Goal: Task Accomplishment & Management: Manage account settings

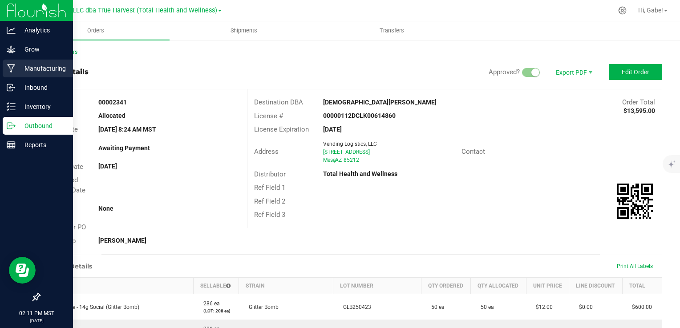
scroll to position [89, 0]
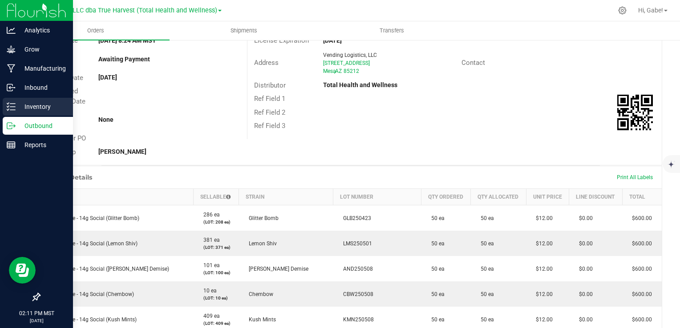
click at [18, 105] on p "Inventory" at bounding box center [42, 106] width 53 height 11
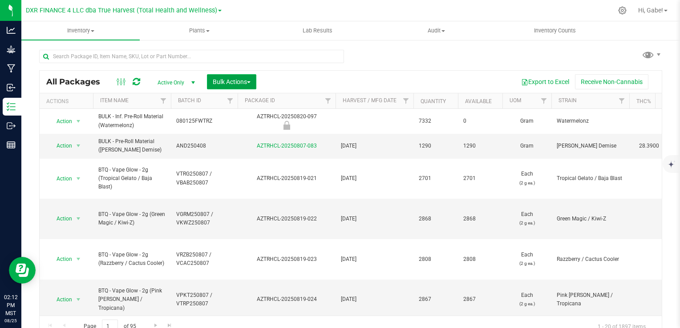
click at [231, 81] on span "Bulk Actions" at bounding box center [232, 81] width 38 height 7
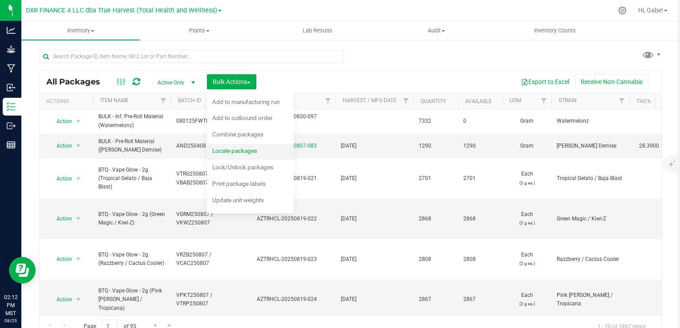
click at [251, 151] on span "Locate packages" at bounding box center [234, 150] width 45 height 7
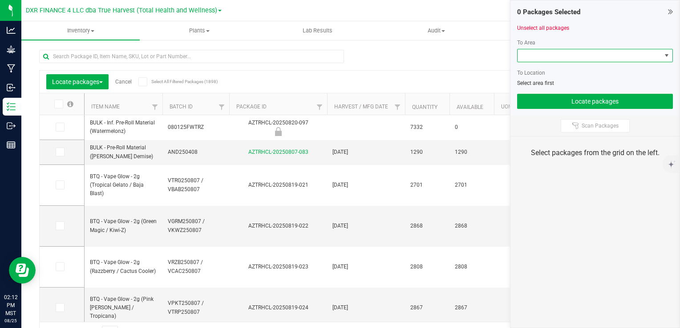
click at [555, 54] on span at bounding box center [589, 55] width 144 height 12
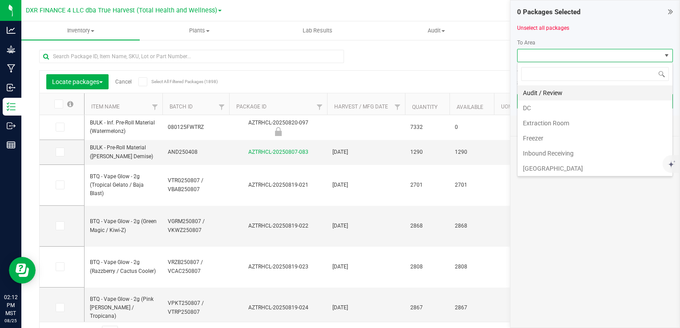
scroll to position [13, 156]
click at [543, 109] on li "DC" at bounding box center [594, 108] width 155 height 15
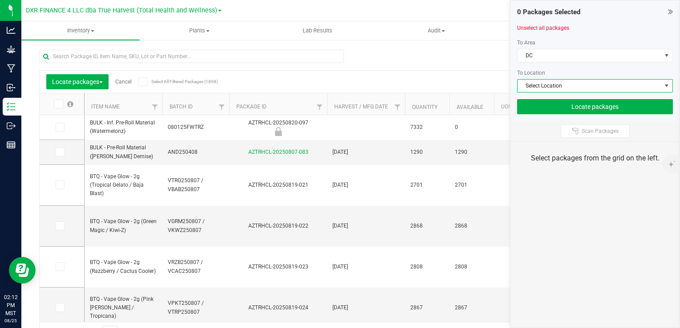
click at [551, 89] on span "Select Location" at bounding box center [589, 86] width 144 height 12
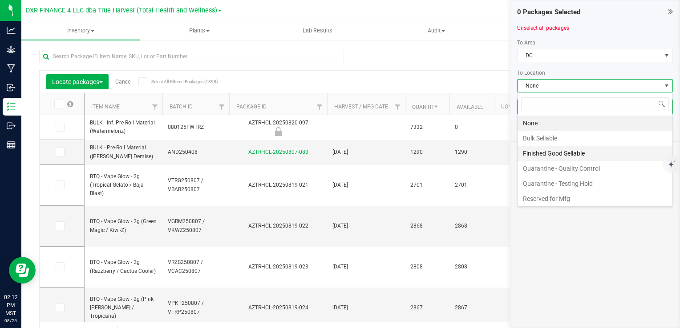
click at [550, 151] on li "Finished Good Sellable" at bounding box center [594, 153] width 155 height 15
type input "AZTRHCL"
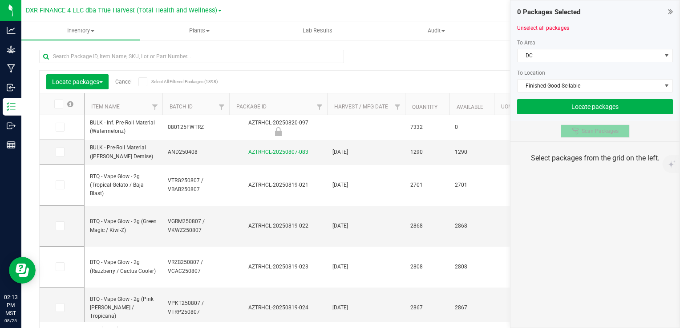
click at [586, 136] on button "Scan Packages" at bounding box center [594, 131] width 69 height 13
click at [538, 132] on div "Scan Packages" at bounding box center [594, 131] width 169 height 20
click at [583, 130] on span "Scan Packages" at bounding box center [599, 131] width 37 height 7
click at [533, 126] on div "Scan Packages" at bounding box center [594, 131] width 169 height 20
click at [563, 128] on button "Scan Packages" at bounding box center [594, 131] width 69 height 13
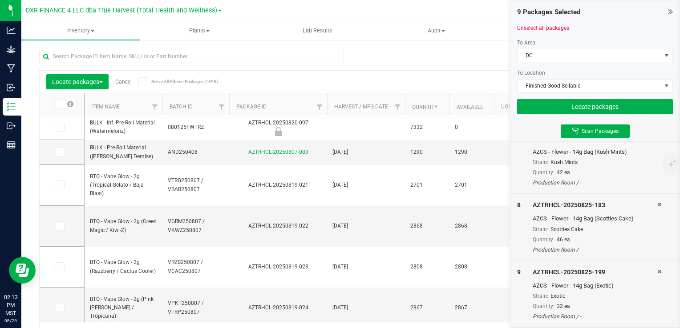
scroll to position [445, 0]
click at [593, 104] on button "Locate packages" at bounding box center [595, 106] width 156 height 15
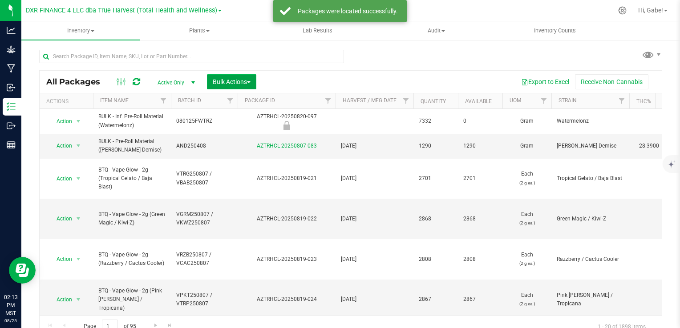
click at [231, 81] on span "Bulk Actions" at bounding box center [232, 81] width 38 height 7
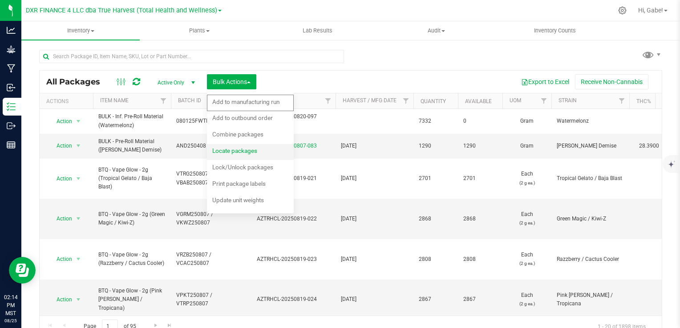
click at [251, 149] on span "Locate packages" at bounding box center [234, 150] width 45 height 7
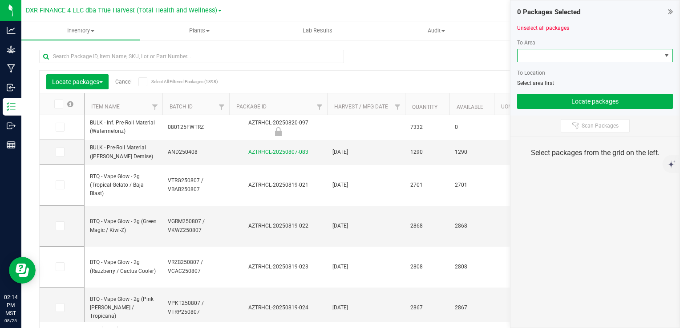
click at [570, 62] on div "To Area To Location Select area first" at bounding box center [595, 63] width 156 height 48
click at [569, 61] on span at bounding box center [589, 55] width 144 height 12
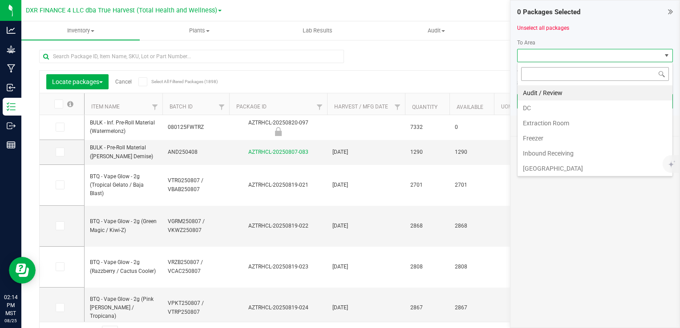
scroll to position [13, 156]
click at [555, 107] on li "DC" at bounding box center [594, 108] width 155 height 15
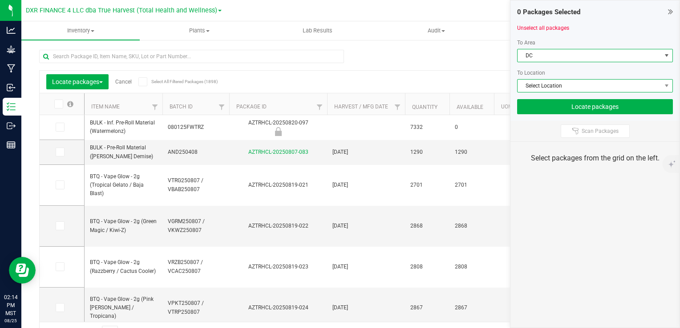
click at [547, 86] on span "Select Location" at bounding box center [589, 86] width 144 height 12
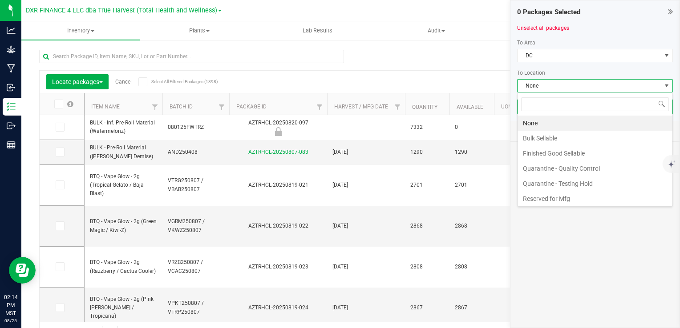
click at [544, 137] on li "Bulk Sellable" at bounding box center [594, 138] width 155 height 15
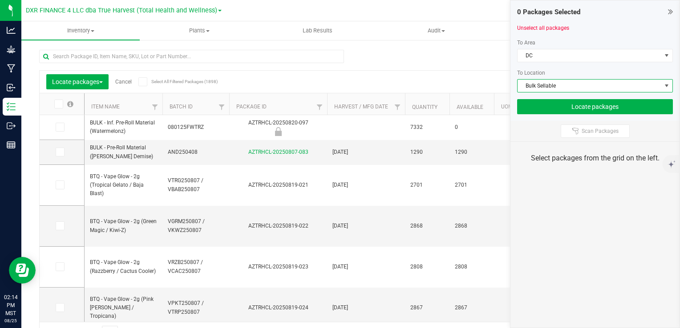
drag, startPoint x: 564, startPoint y: 127, endPoint x: 554, endPoint y: 127, distance: 10.7
click at [564, 127] on button "Scan Packages" at bounding box center [594, 131] width 69 height 13
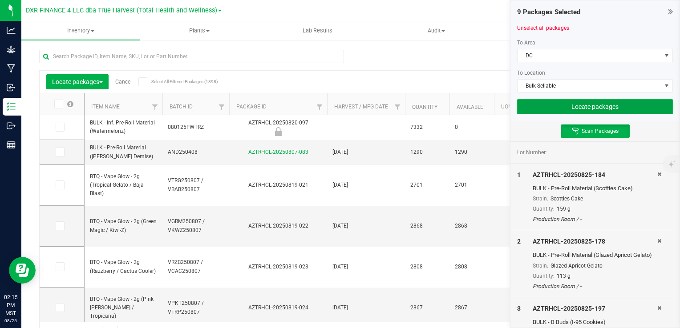
click at [551, 106] on button "Locate packages" at bounding box center [595, 106] width 156 height 15
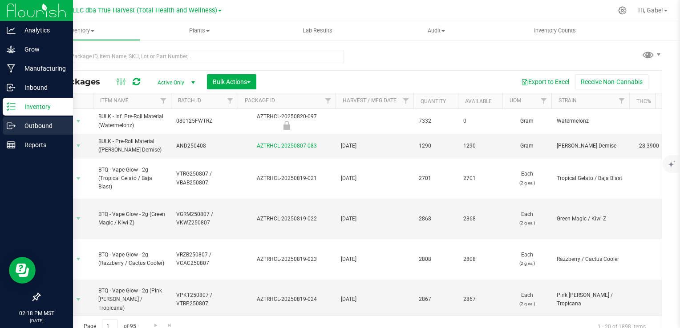
click at [23, 128] on p "Outbound" at bounding box center [42, 126] width 53 height 11
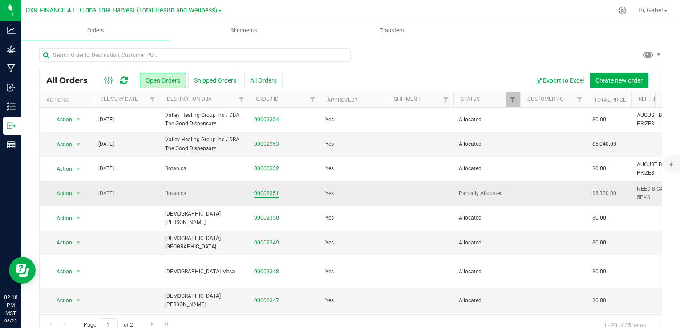
click at [267, 193] on link "00002351" at bounding box center [266, 193] width 25 height 8
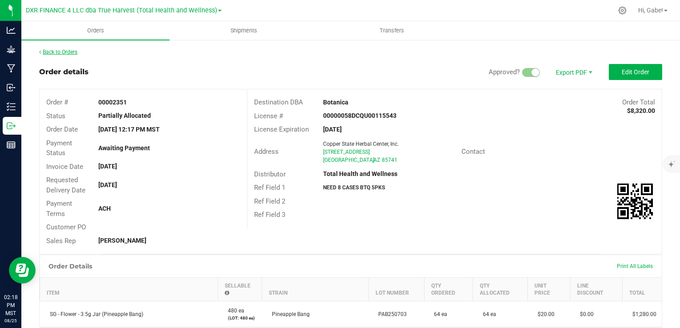
click at [61, 50] on link "Back to Orders" at bounding box center [58, 52] width 38 height 6
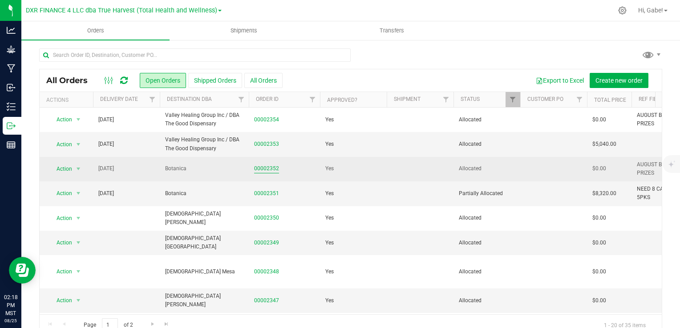
click at [263, 170] on link "00002352" at bounding box center [266, 169] width 25 height 8
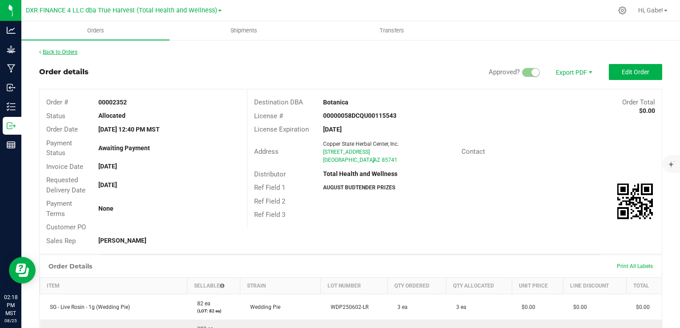
click at [72, 52] on link "Back to Orders" at bounding box center [58, 52] width 38 height 6
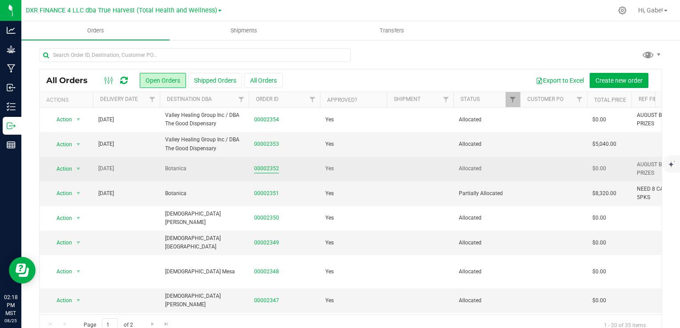
click at [269, 170] on link "00002352" at bounding box center [266, 169] width 25 height 8
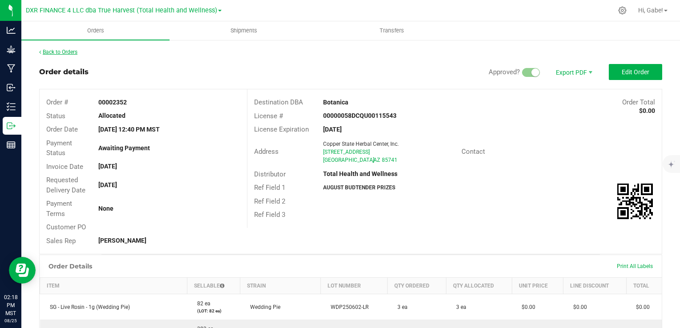
click at [62, 52] on link "Back to Orders" at bounding box center [58, 52] width 38 height 6
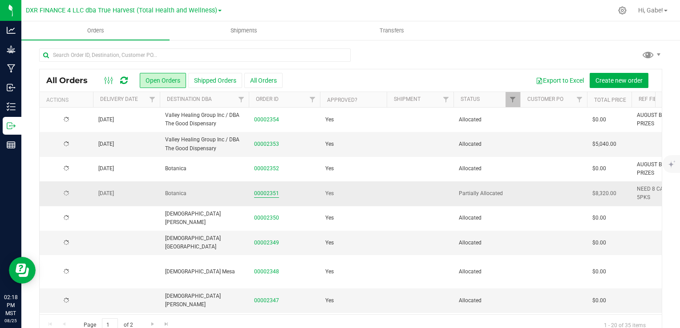
click at [265, 195] on link "00002351" at bounding box center [266, 193] width 25 height 8
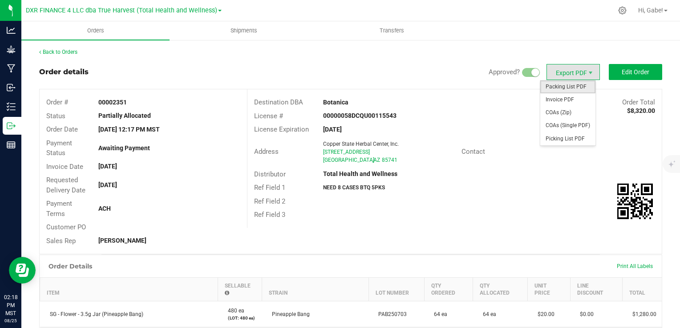
click at [555, 90] on span "Packing List PDF" at bounding box center [567, 86] width 55 height 13
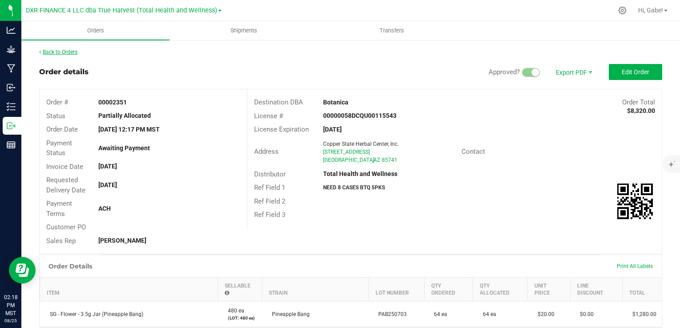
click at [60, 52] on link "Back to Orders" at bounding box center [58, 52] width 38 height 6
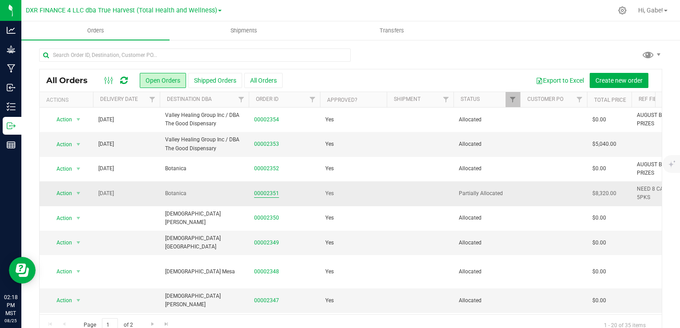
click at [268, 196] on link "00002351" at bounding box center [266, 193] width 25 height 8
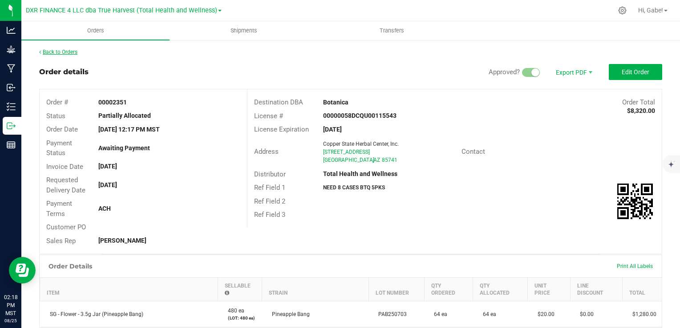
click at [76, 49] on link "Back to Orders" at bounding box center [58, 52] width 38 height 6
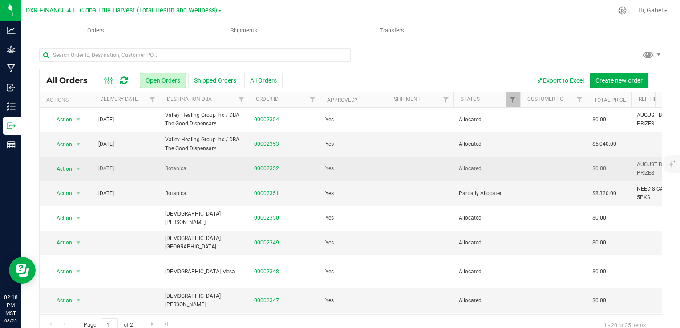
click at [274, 169] on link "00002352" at bounding box center [266, 169] width 25 height 8
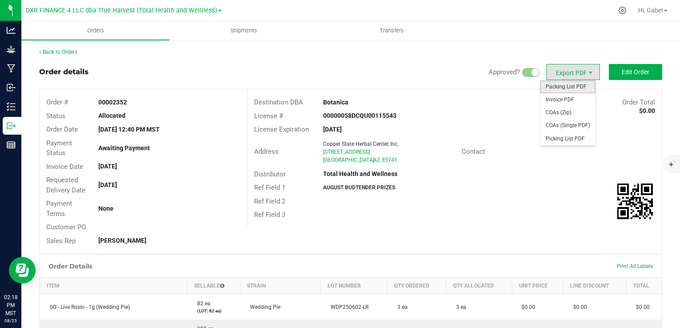
click at [564, 87] on span "Packing List PDF" at bounding box center [567, 86] width 55 height 13
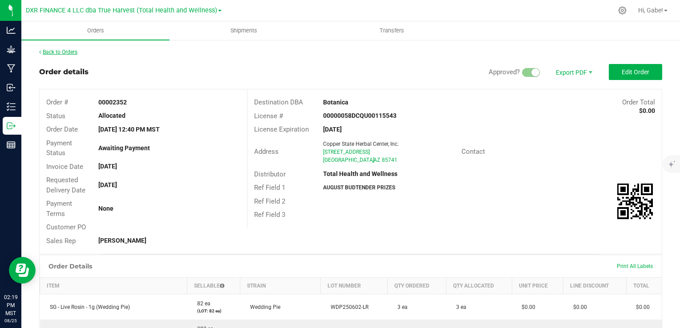
click at [53, 51] on link "Back to Orders" at bounding box center [58, 52] width 38 height 6
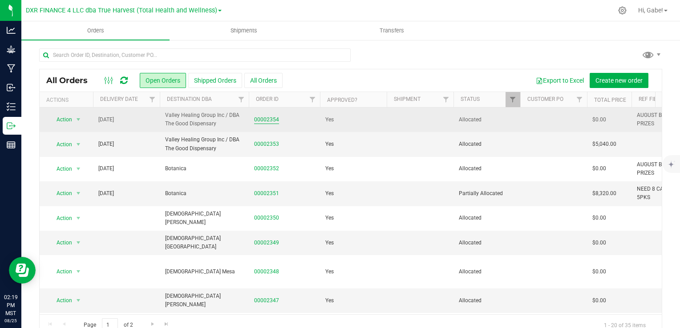
click at [270, 122] on link "00002354" at bounding box center [266, 120] width 25 height 8
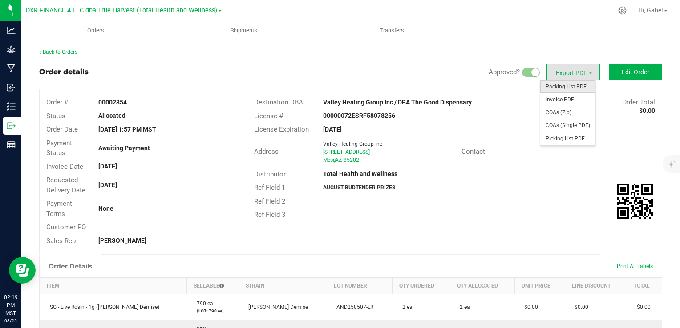
click at [563, 84] on span "Packing List PDF" at bounding box center [567, 86] width 55 height 13
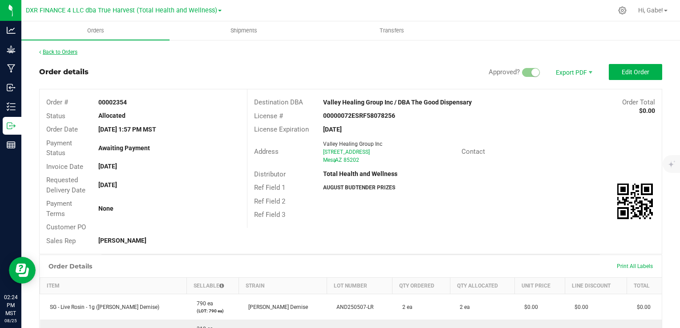
click at [69, 51] on link "Back to Orders" at bounding box center [58, 52] width 38 height 6
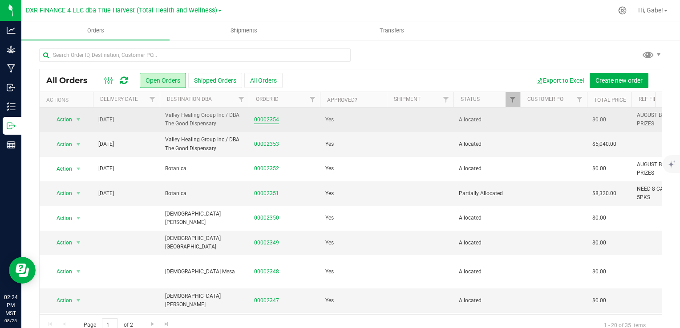
click at [267, 118] on link "00002354" at bounding box center [266, 120] width 25 height 8
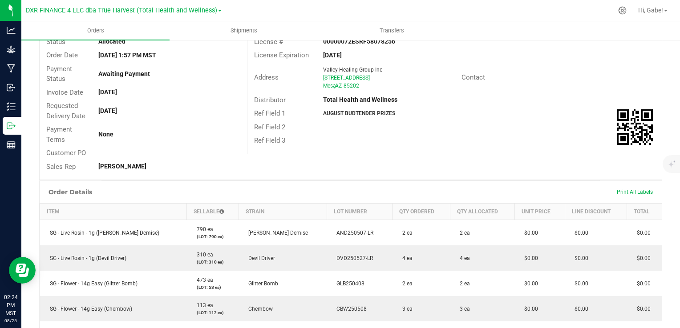
scroll to position [56, 0]
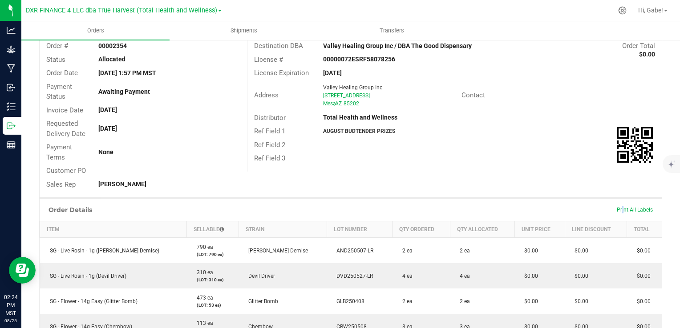
click at [615, 203] on div "Print All Labels" at bounding box center [634, 210] width 45 height 19
drag, startPoint x: 615, startPoint y: 203, endPoint x: 612, endPoint y: 208, distance: 5.8
click at [616, 208] on span "Print All Labels" at bounding box center [634, 210] width 36 height 6
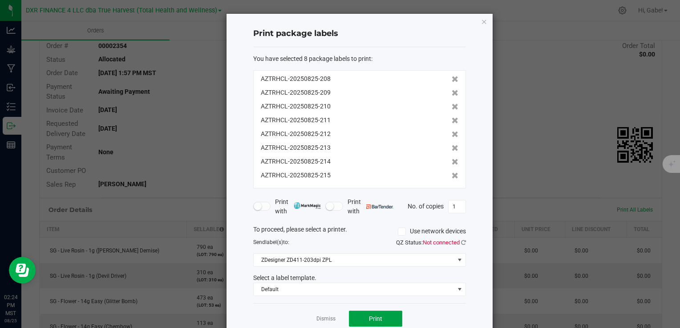
click at [394, 320] on button "Print" at bounding box center [375, 319] width 53 height 16
click at [611, 59] on ngb-modal-window "Print package labels You have selected 8 package labels to print : AZTRHCL-2025…" at bounding box center [343, 164] width 686 height 328
click at [481, 22] on icon "button" at bounding box center [484, 21] width 6 height 11
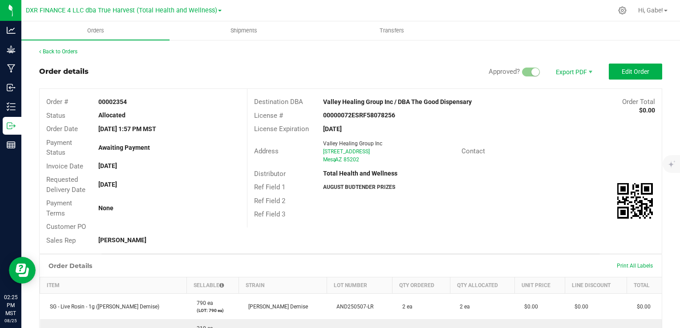
scroll to position [0, 0]
click at [59, 50] on link "Back to Orders" at bounding box center [58, 52] width 38 height 6
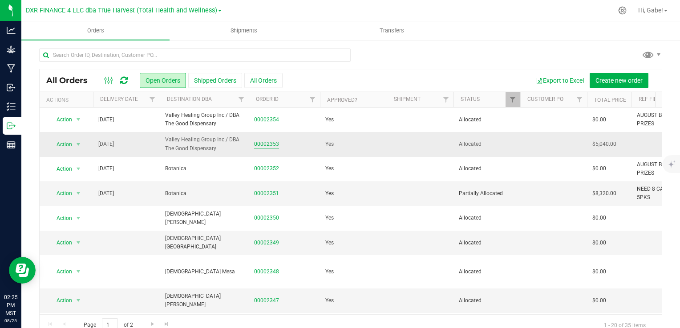
click at [278, 143] on span "00002353" at bounding box center [284, 144] width 60 height 8
click at [276, 144] on link "00002353" at bounding box center [266, 144] width 25 height 8
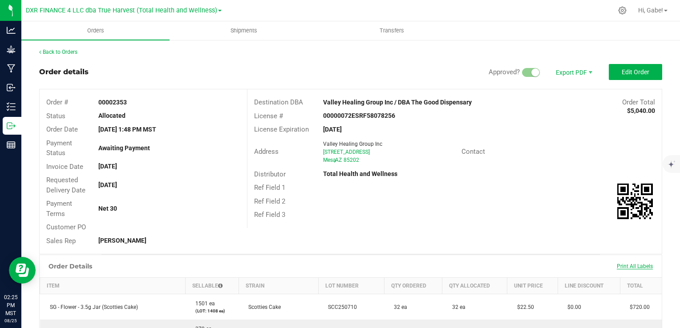
click at [619, 266] on span "Print All Labels" at bounding box center [634, 266] width 36 height 6
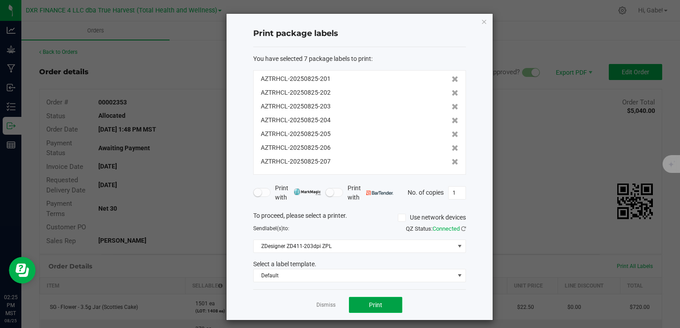
click at [379, 303] on button "Print" at bounding box center [375, 305] width 53 height 16
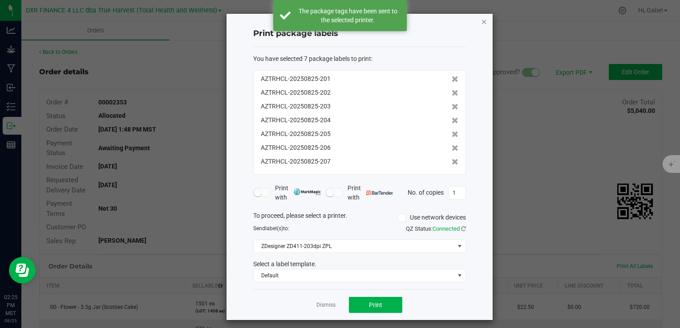
click at [481, 17] on icon "button" at bounding box center [484, 21] width 6 height 11
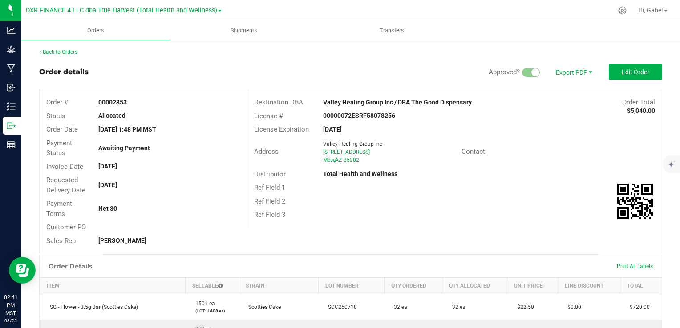
click at [626, 135] on div "License Expiration [DATE]" at bounding box center [454, 130] width 414 height 14
click at [66, 50] on link "Back to Orders" at bounding box center [58, 52] width 38 height 6
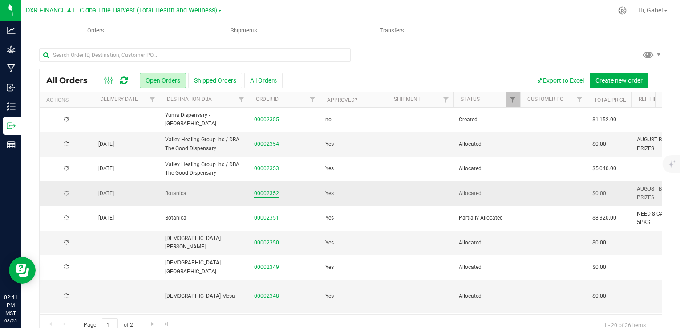
click at [272, 191] on link "00002352" at bounding box center [266, 193] width 25 height 8
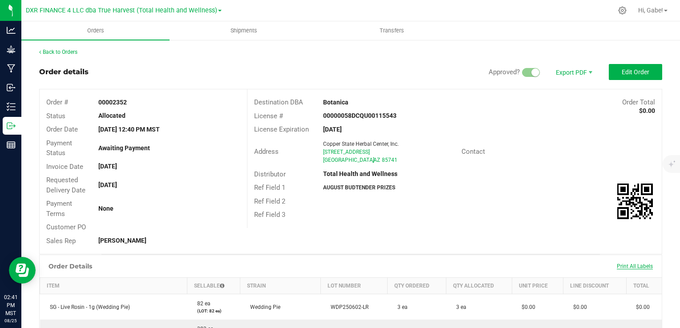
click at [635, 267] on span "Print All Labels" at bounding box center [634, 266] width 36 height 6
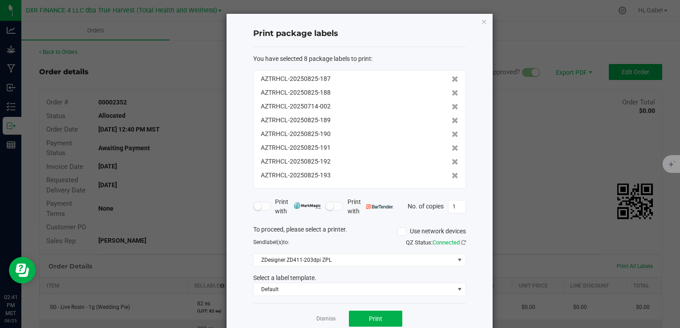
click at [606, 203] on ngb-modal-window "Print package labels You have selected 8 package labels to print : AZTRHCL-2025…" at bounding box center [343, 164] width 686 height 328
click at [382, 317] on button "Print" at bounding box center [375, 319] width 53 height 16
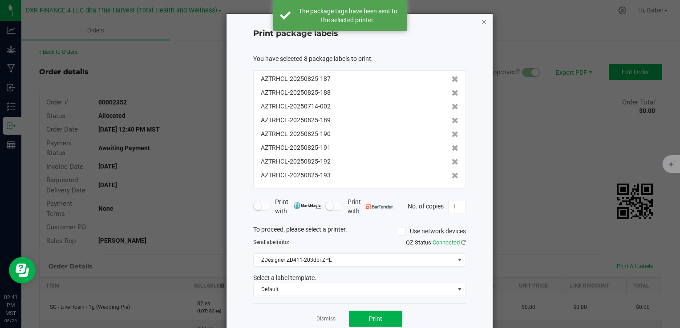
click at [481, 20] on icon "button" at bounding box center [484, 21] width 6 height 11
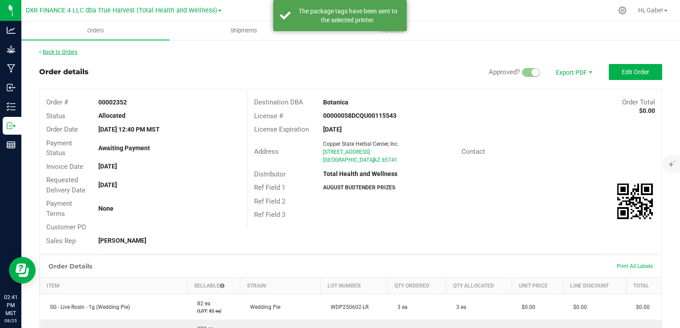
click at [60, 54] on link "Back to Orders" at bounding box center [58, 52] width 38 height 6
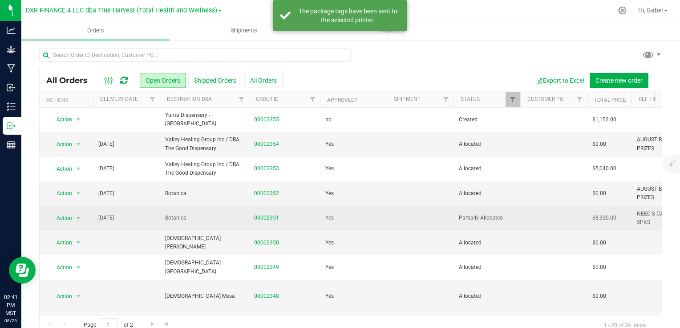
click at [269, 220] on link "00002351" at bounding box center [266, 218] width 25 height 8
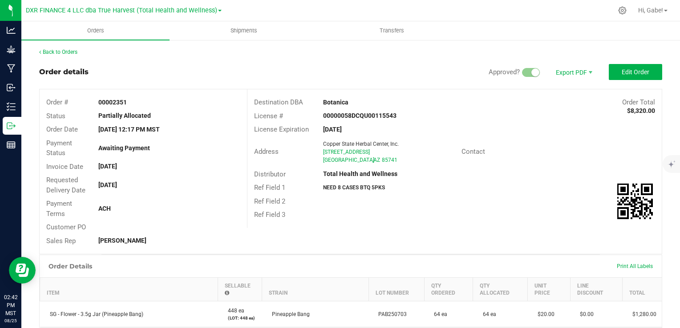
click at [584, 135] on div "License Expiration [DATE]" at bounding box center [454, 130] width 414 height 14
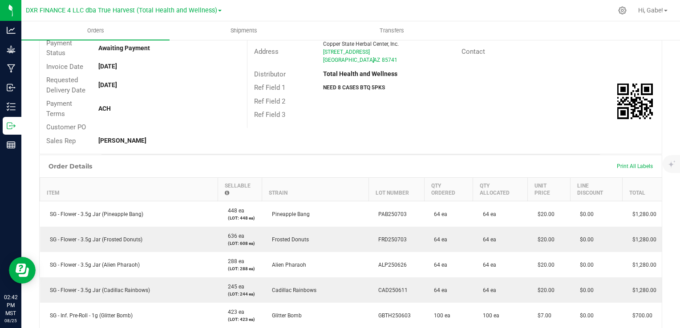
scroll to position [89, 0]
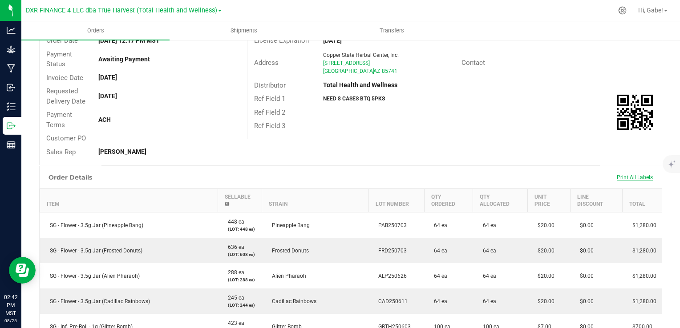
click at [631, 177] on span "Print All Labels" at bounding box center [634, 177] width 36 height 6
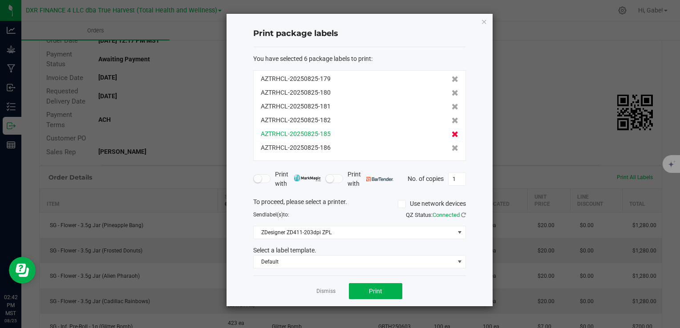
click at [451, 134] on icon at bounding box center [454, 134] width 7 height 6
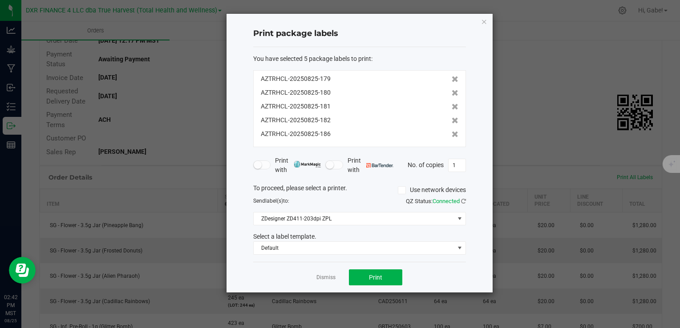
click at [451, 134] on icon at bounding box center [454, 134] width 7 height 6
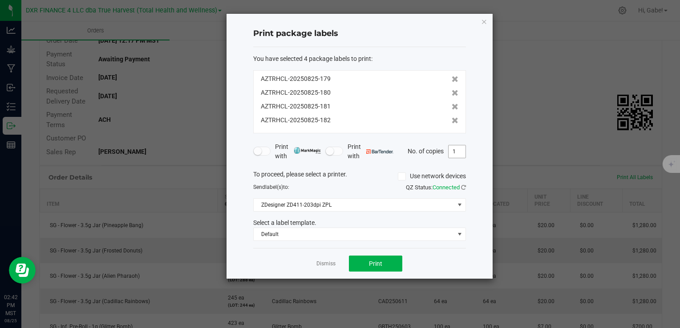
click at [462, 153] on input "1" at bounding box center [456, 151] width 17 height 12
type input "2"
click at [379, 264] on span "Print" at bounding box center [375, 263] width 13 height 7
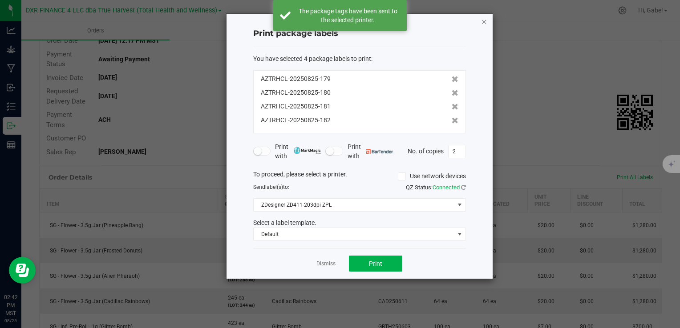
click at [485, 20] on icon "button" at bounding box center [484, 21] width 6 height 11
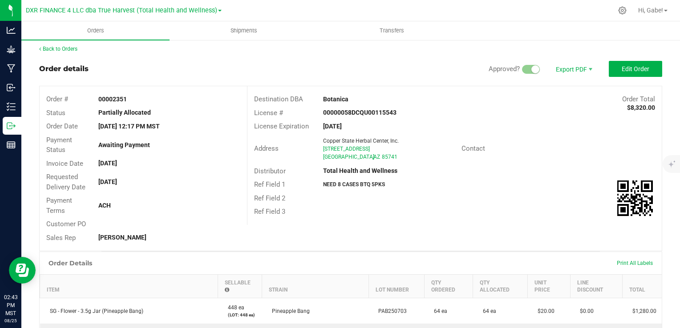
scroll to position [0, 0]
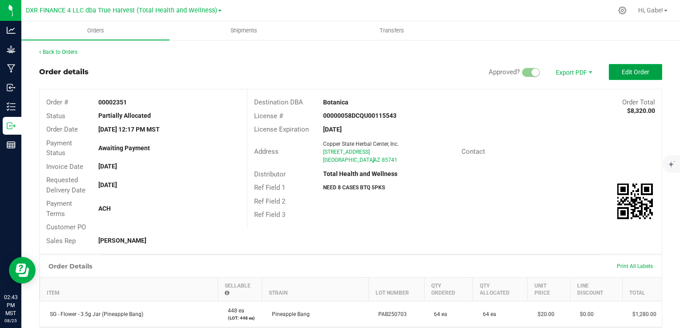
click at [629, 74] on span "Edit Order" at bounding box center [635, 71] width 28 height 7
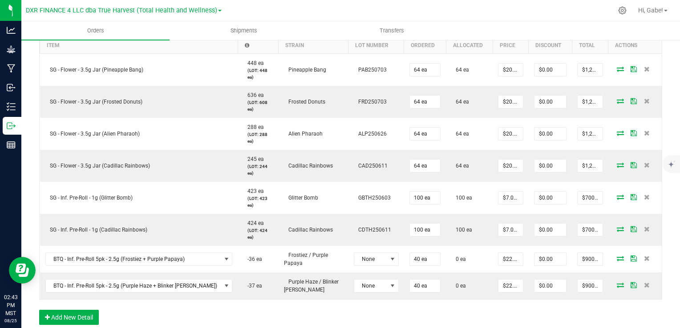
scroll to position [311, 0]
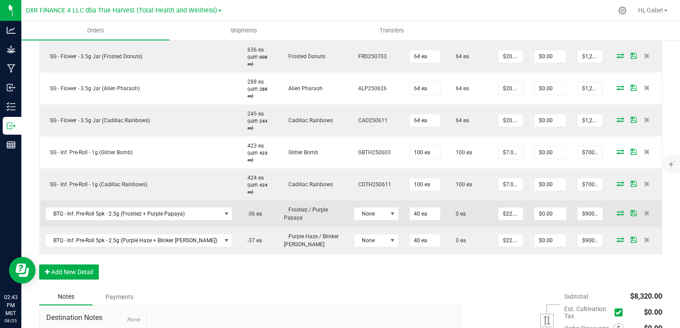
click at [614, 217] on td at bounding box center [634, 214] width 53 height 27
click at [616, 210] on icon at bounding box center [619, 212] width 7 height 5
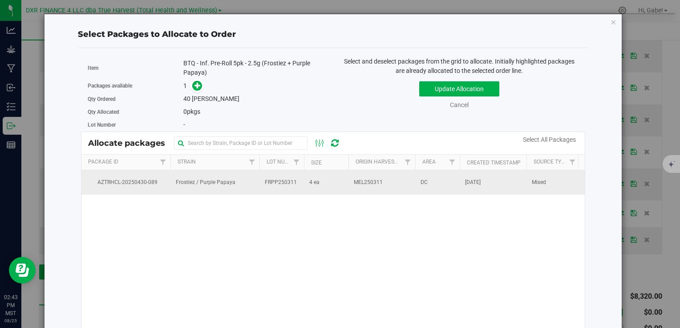
click at [437, 182] on td "DC" at bounding box center [437, 182] width 44 height 24
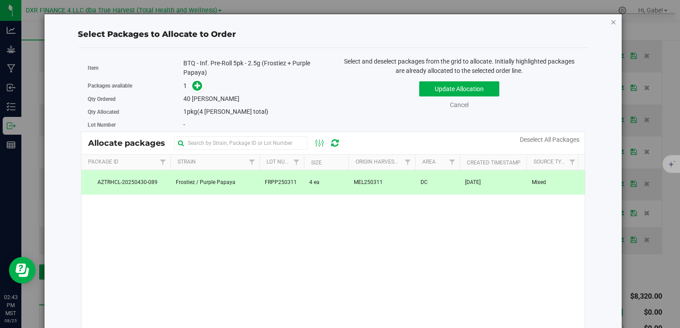
click at [610, 20] on icon "button" at bounding box center [613, 21] width 6 height 11
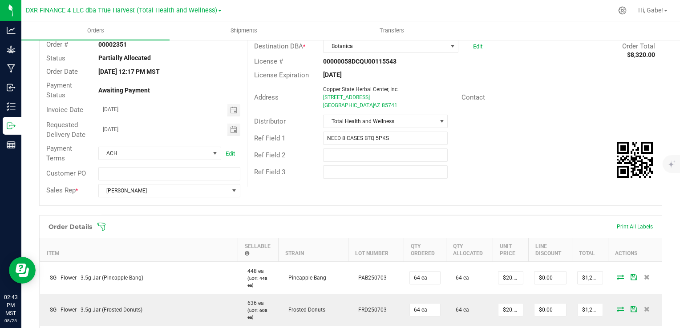
scroll to position [0, 0]
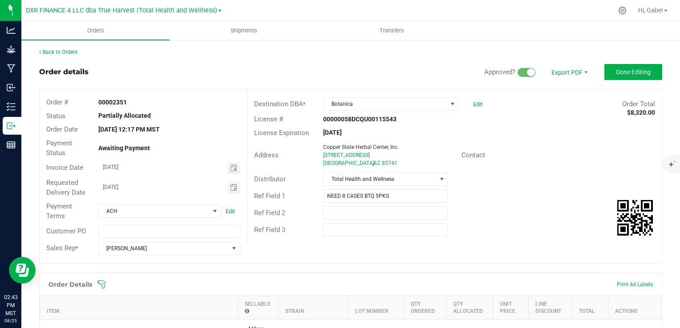
click at [571, 188] on div "Ref Field 1 NEED 8 CASES BTQ 5PKS" at bounding box center [454, 196] width 414 height 17
click at [627, 65] on button "Done Editing" at bounding box center [633, 72] width 58 height 16
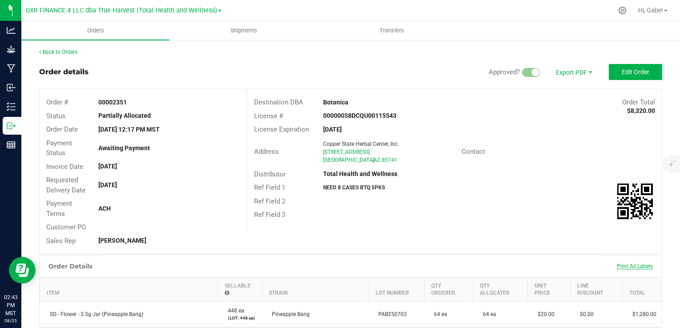
click at [631, 267] on span "Print All Labels" at bounding box center [634, 266] width 36 height 6
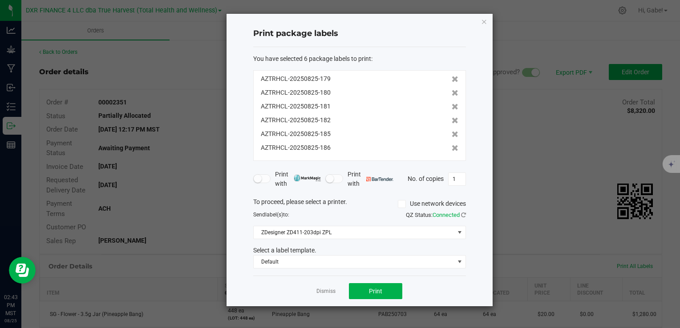
click at [539, 184] on ngb-modal-window "Print package labels You have selected 6 package labels to print : AZTRHCL-2025…" at bounding box center [343, 164] width 686 height 328
drag, startPoint x: 484, startPoint y: 22, endPoint x: 486, endPoint y: 53, distance: 30.7
click at [484, 22] on icon "button" at bounding box center [484, 21] width 6 height 11
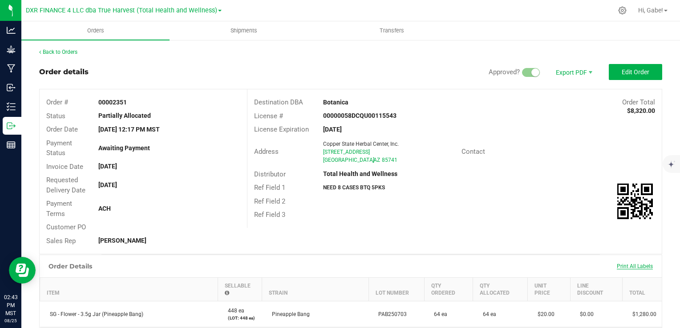
click at [635, 264] on span "Print All Labels" at bounding box center [634, 266] width 36 height 6
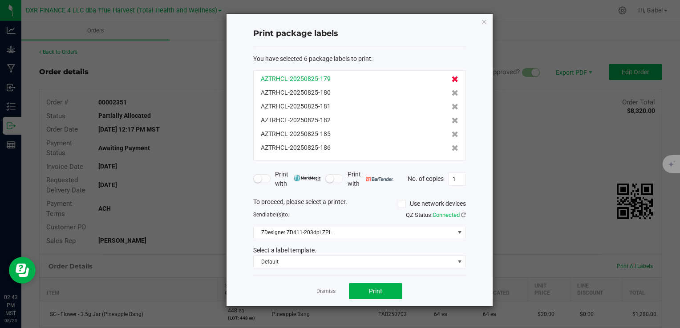
click at [451, 77] on icon at bounding box center [454, 79] width 7 height 6
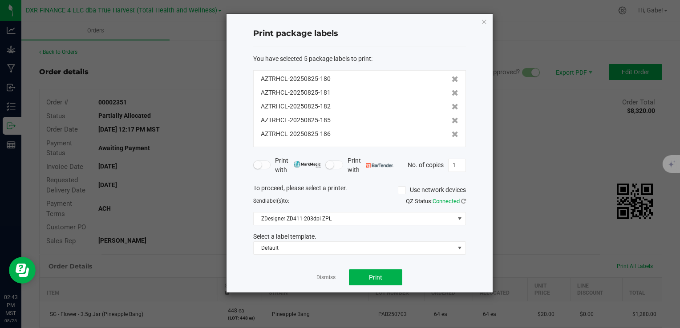
click at [451, 77] on icon at bounding box center [454, 79] width 7 height 6
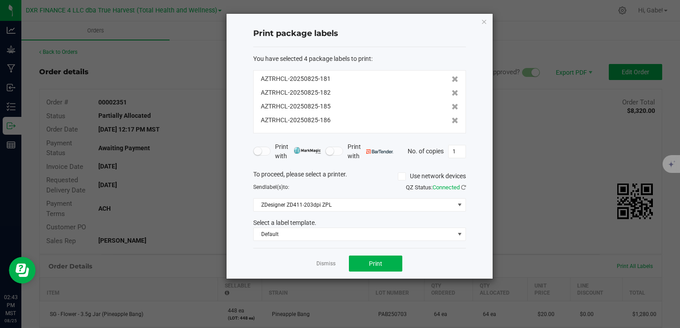
click at [451, 77] on icon at bounding box center [454, 79] width 7 height 6
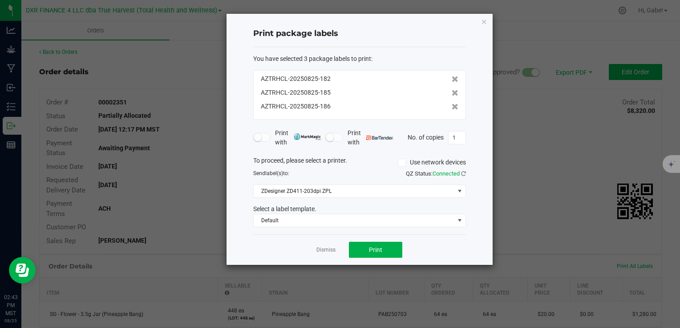
click at [451, 77] on icon at bounding box center [454, 79] width 7 height 6
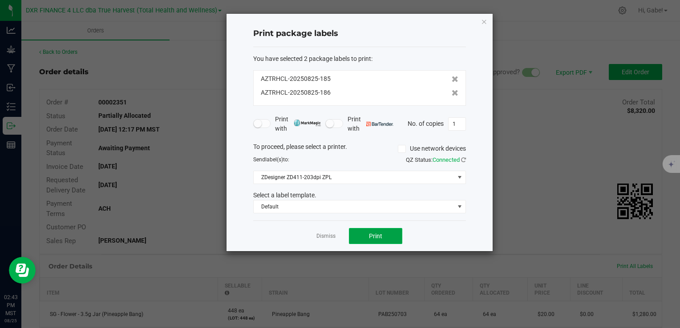
click at [393, 233] on button "Print" at bounding box center [375, 236] width 53 height 16
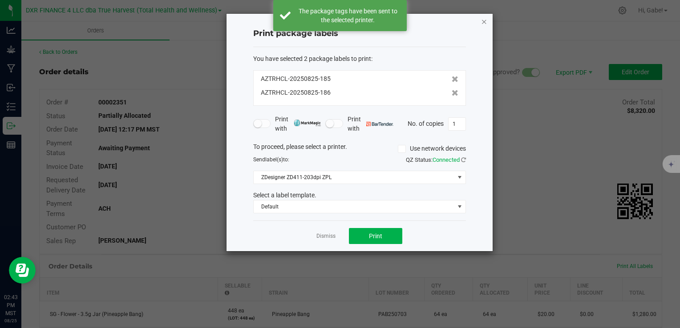
click at [486, 20] on icon "button" at bounding box center [484, 21] width 6 height 11
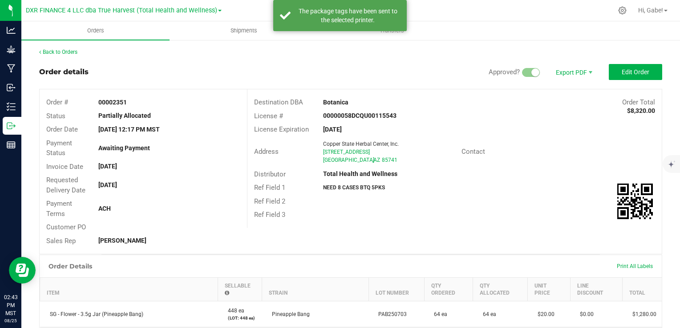
click at [512, 133] on div "License Expiration [DATE]" at bounding box center [454, 130] width 414 height 14
